Goal: Task Accomplishment & Management: Manage account settings

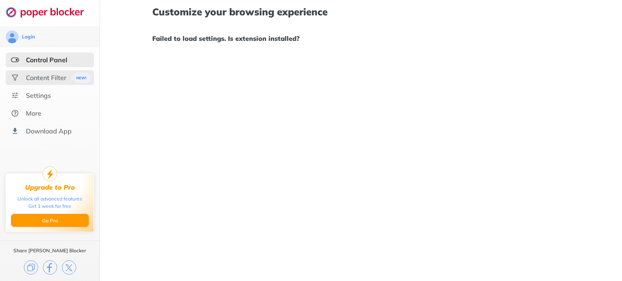
drag, startPoint x: 0, startPoint y: 0, endPoint x: 35, endPoint y: 76, distance: 83.9
click at [35, 76] on div "Content Filter" at bounding box center [46, 78] width 41 height 8
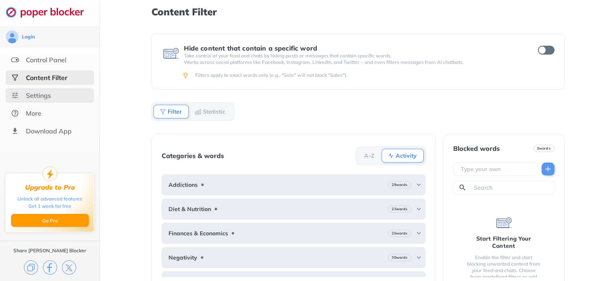
click at [31, 95] on div "Settings" at bounding box center [38, 96] width 25 height 8
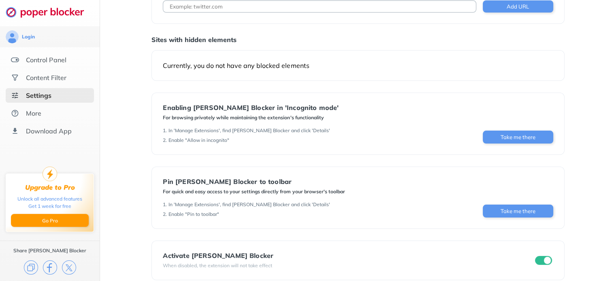
scroll to position [68, 0]
